Goal: Transaction & Acquisition: Book appointment/travel/reservation

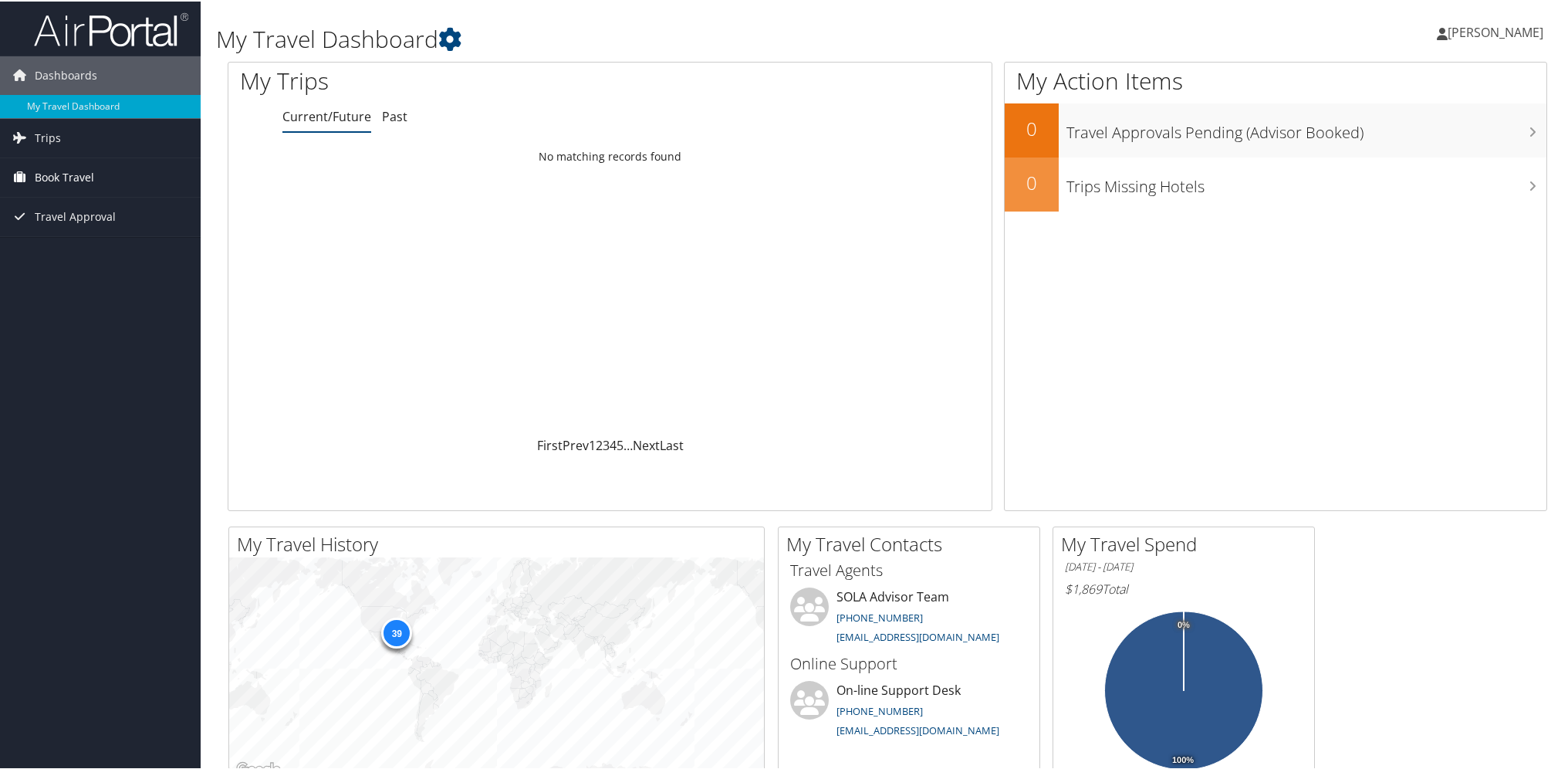
click at [54, 176] on span "Book Travel" at bounding box center [64, 176] width 59 height 38
click at [106, 229] on link "Book/Manage Online Trips" at bounding box center [100, 229] width 201 height 23
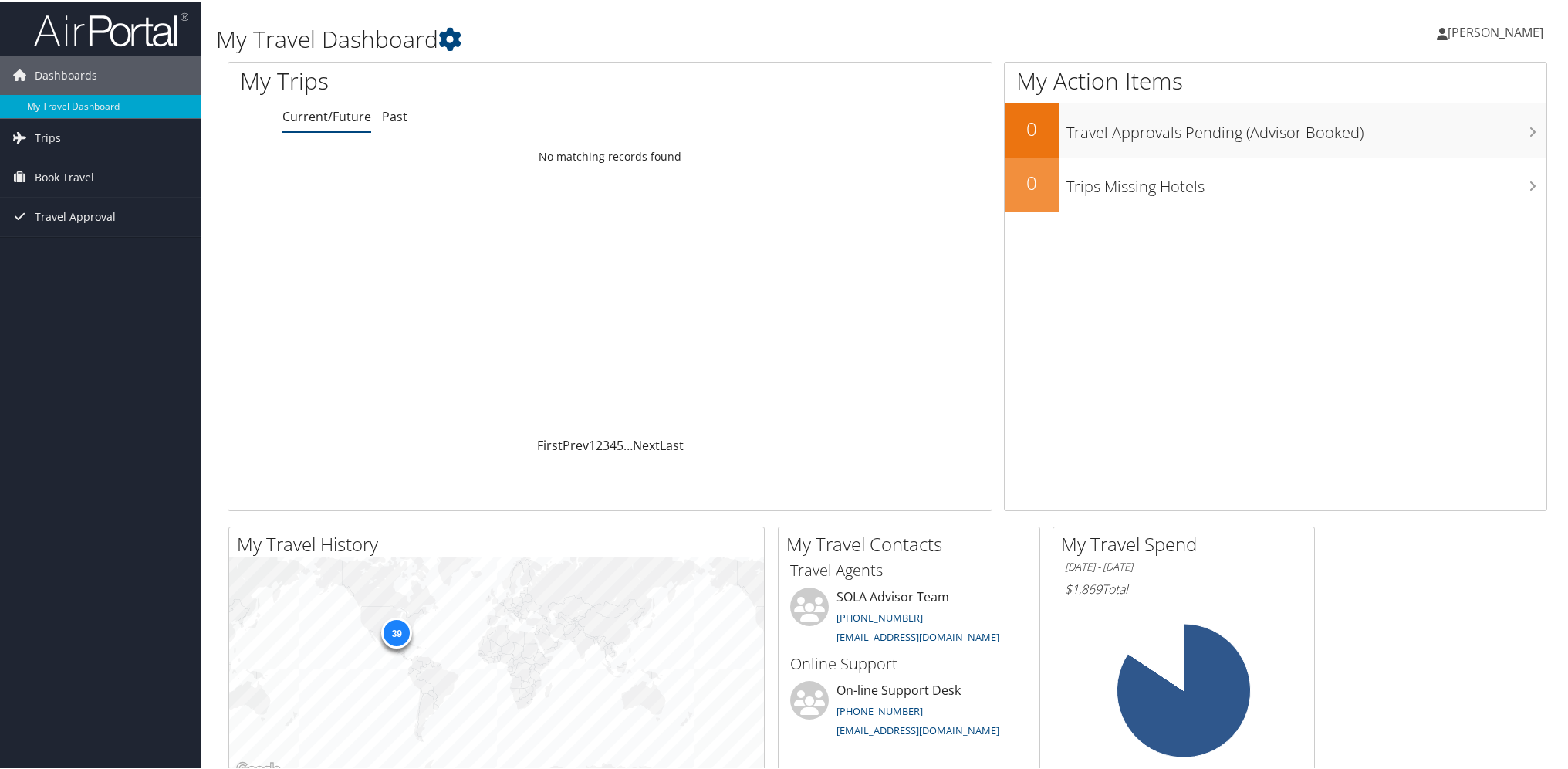
click at [1487, 28] on span "[PERSON_NAME]" at bounding box center [1494, 31] width 95 height 17
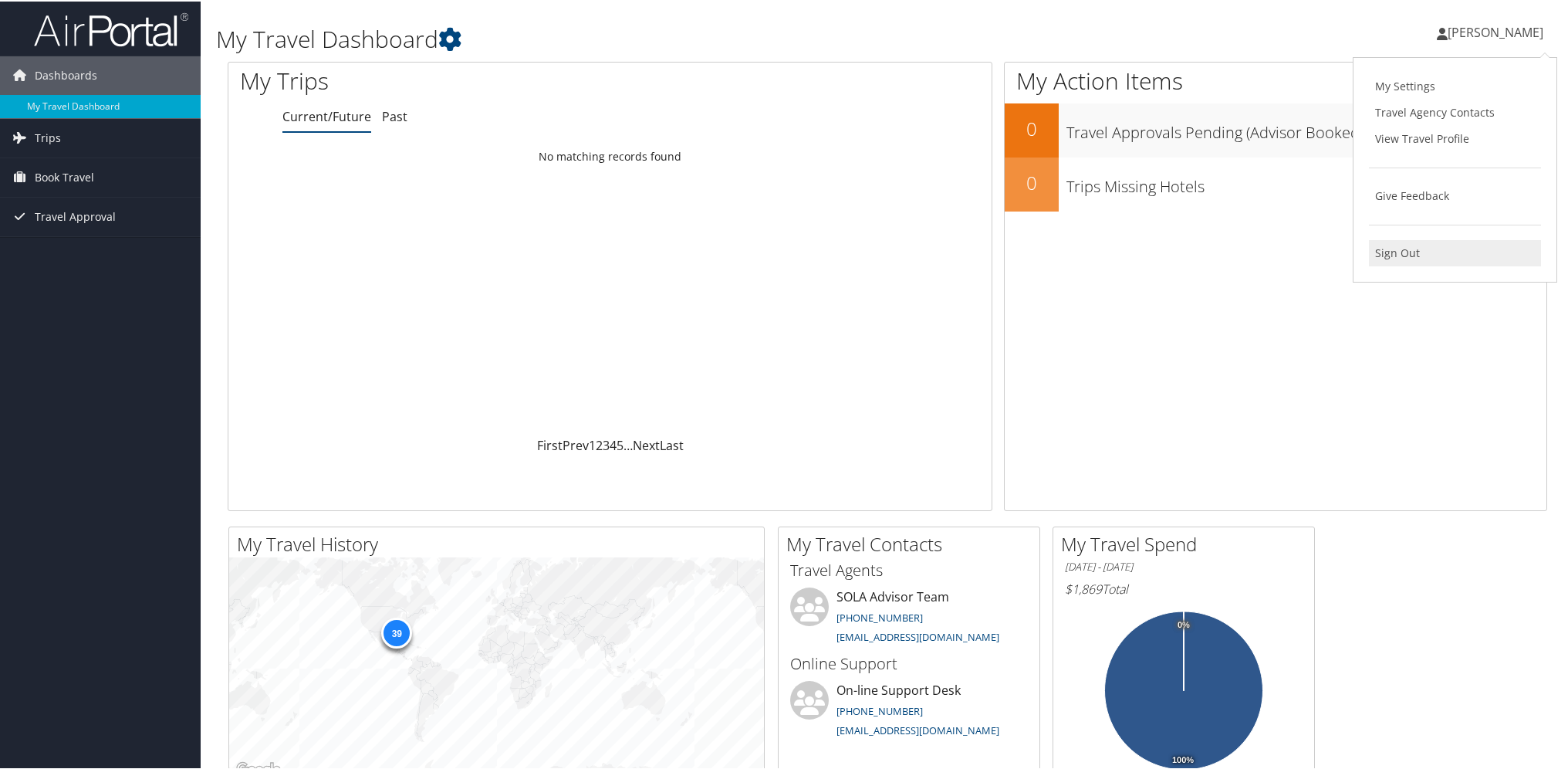
click at [1402, 251] on link "Sign Out" at bounding box center [1454, 251] width 172 height 26
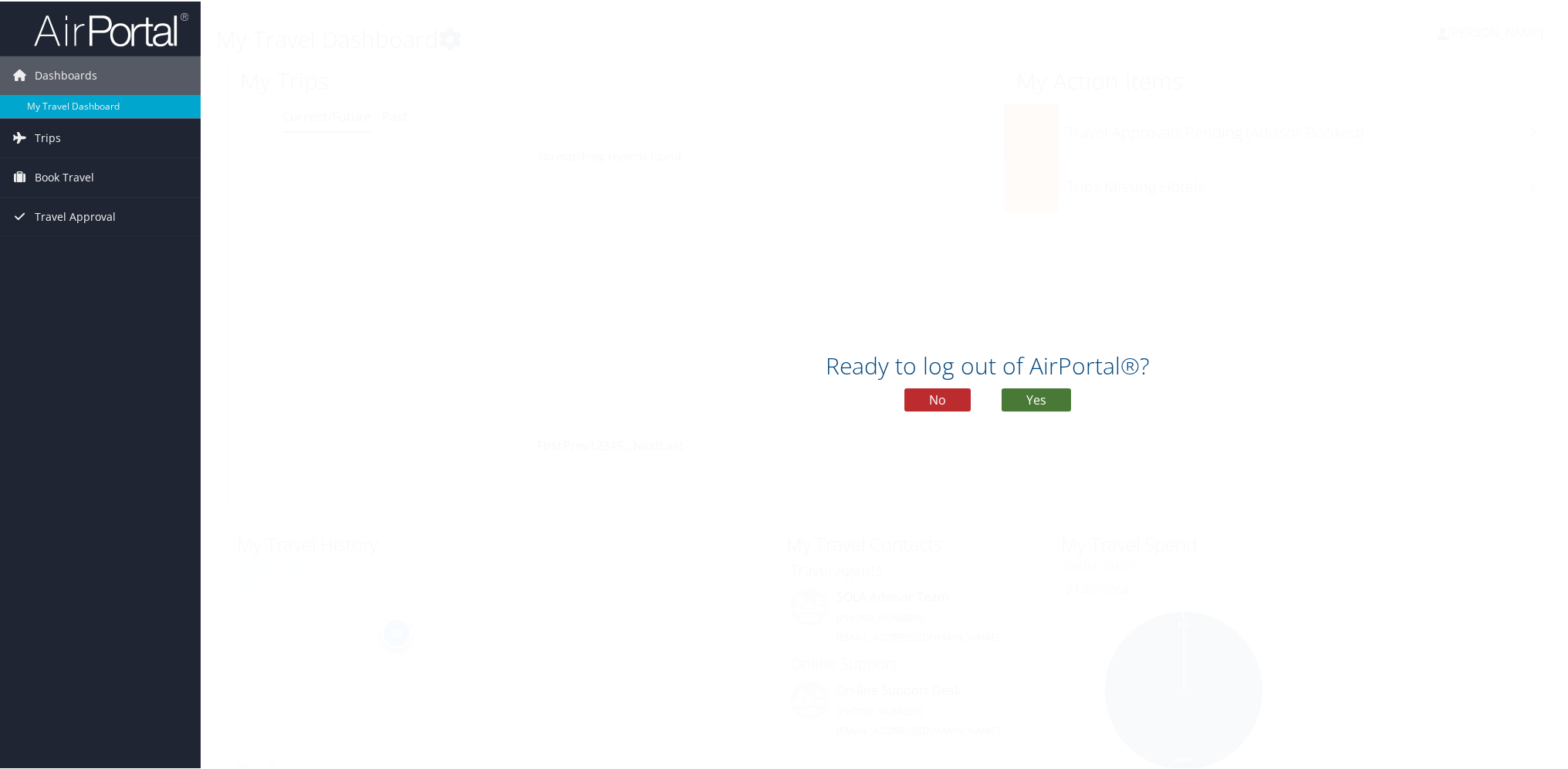
click at [1024, 404] on button "Yes" at bounding box center [1036, 398] width 69 height 23
